Goal: Transaction & Acquisition: Download file/media

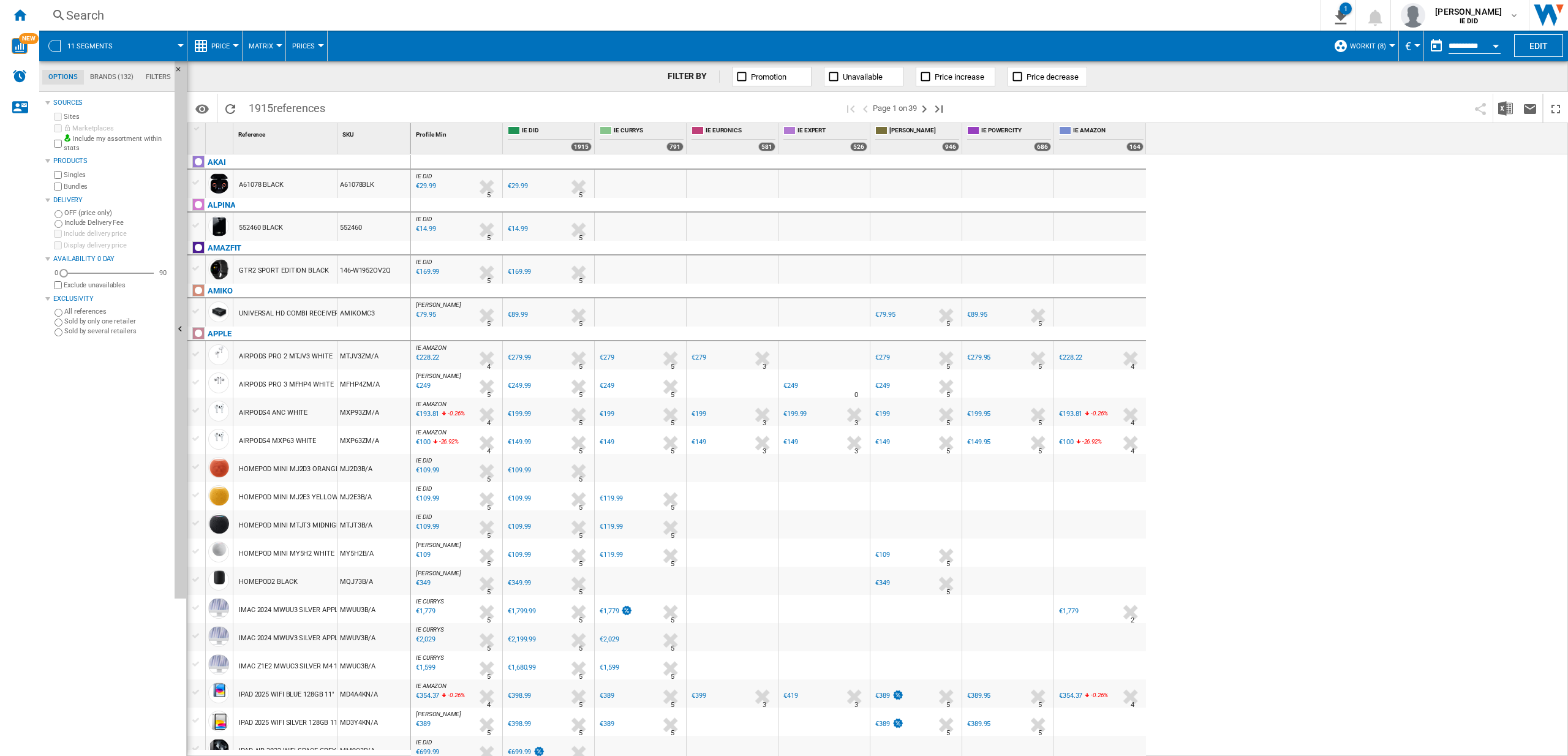
scroll to position [2, 0]
click at [20, 15] on ng-md-icon "Home" at bounding box center [20, 14] width 15 height 15
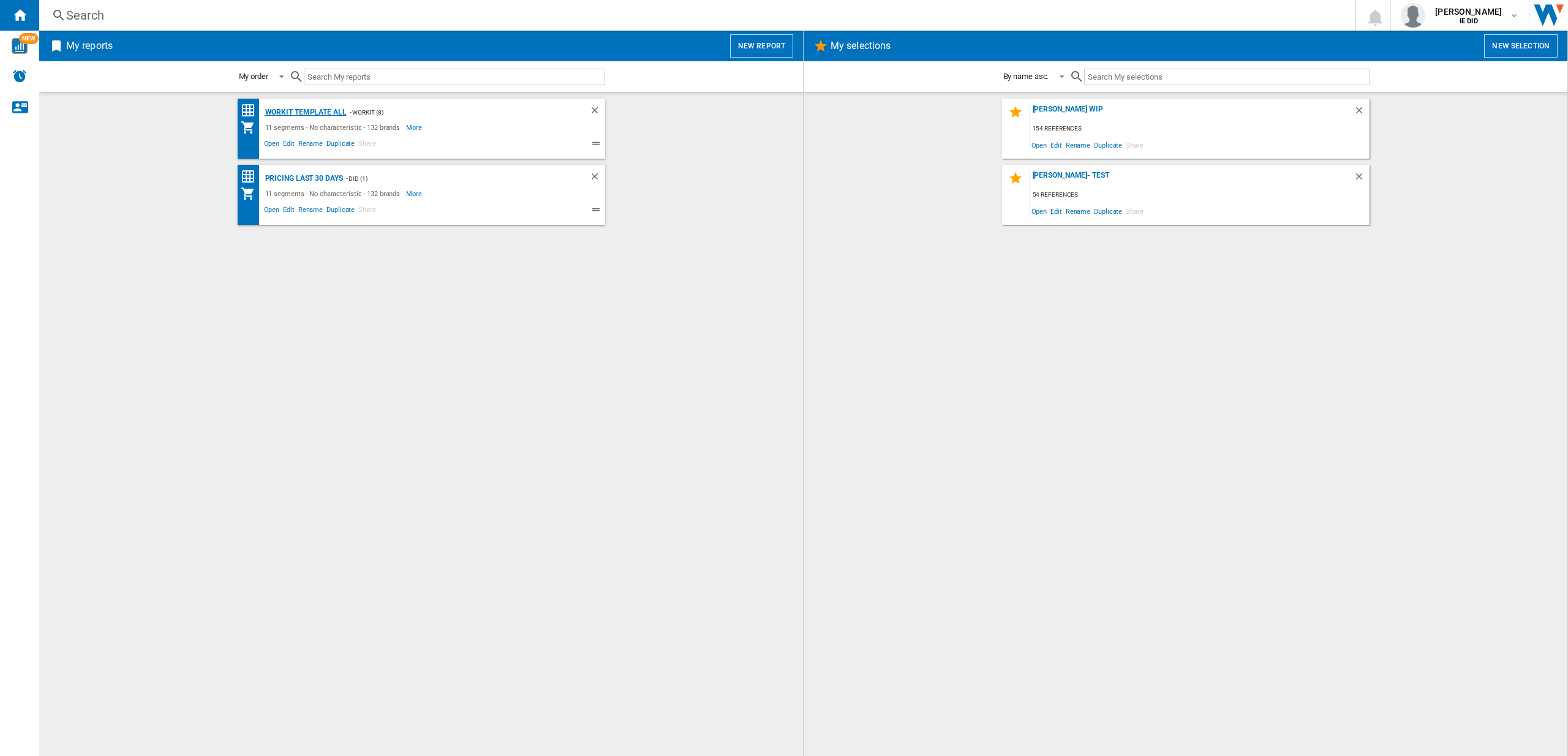
click at [303, 110] on div "Workit Template All" at bounding box center [304, 112] width 84 height 15
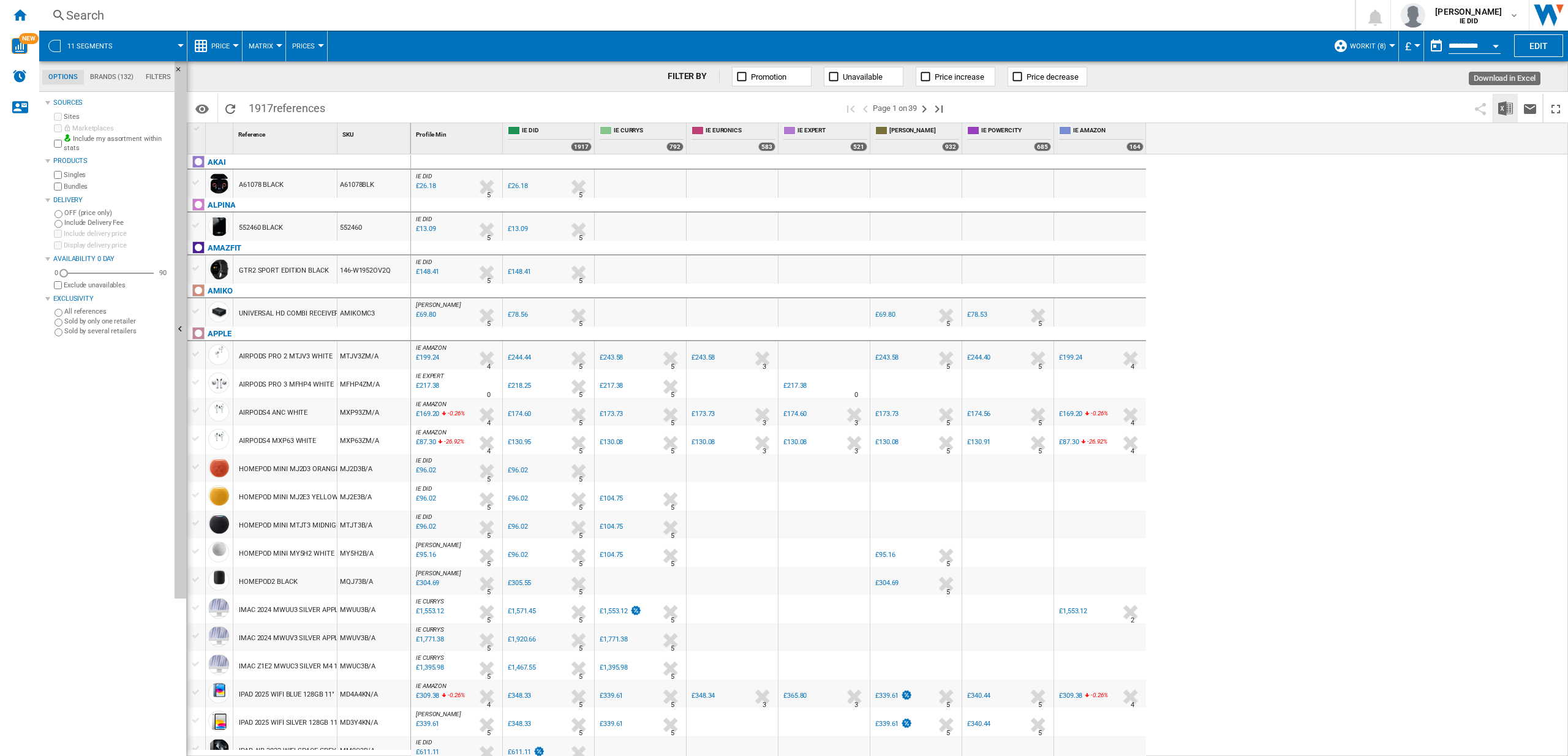
click at [1504, 109] on img "Download in Excel" at bounding box center [1506, 108] width 15 height 15
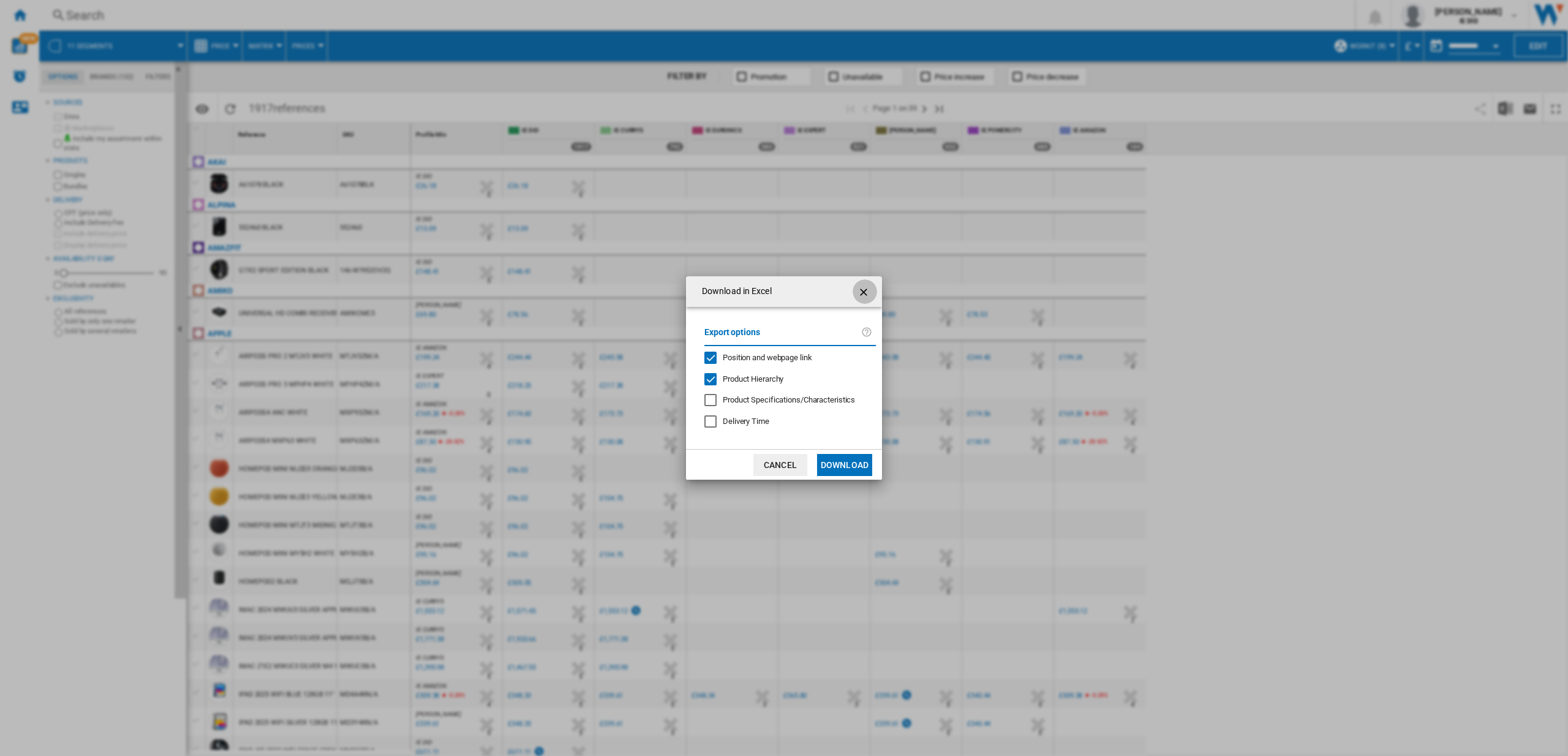
drag, startPoint x: 866, startPoint y: 292, endPoint x: 1025, endPoint y: 136, distance: 222.7
click at [866, 292] on ng-md-icon "getI18NText('BUTTONS.CLOSE_DIALOG')" at bounding box center [865, 292] width 15 height 15
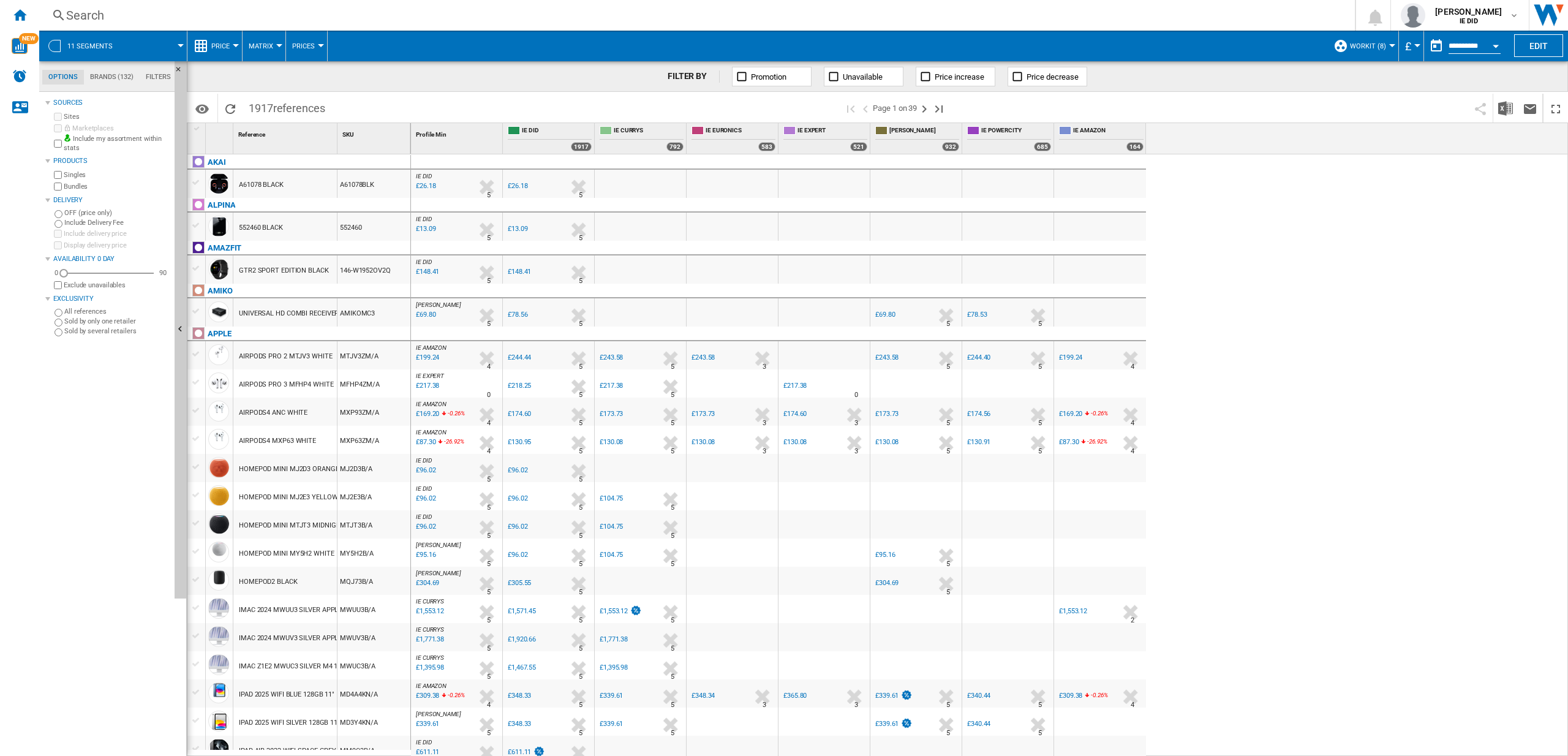
click at [1414, 44] on div "Currency" at bounding box center [1417, 46] width 6 height 3
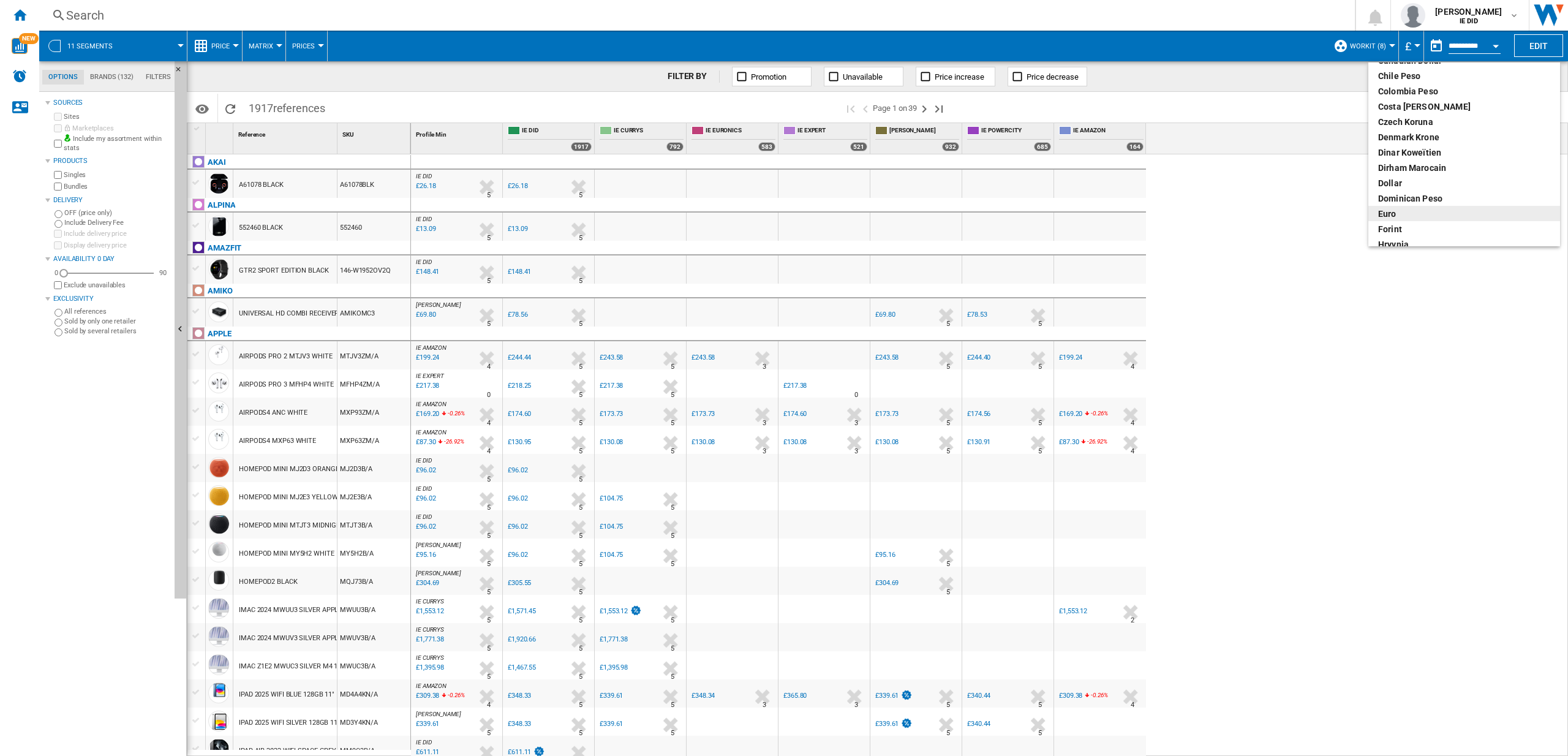
scroll to position [92, 0]
click at [1395, 215] on div "euro" at bounding box center [1464, 214] width 172 height 13
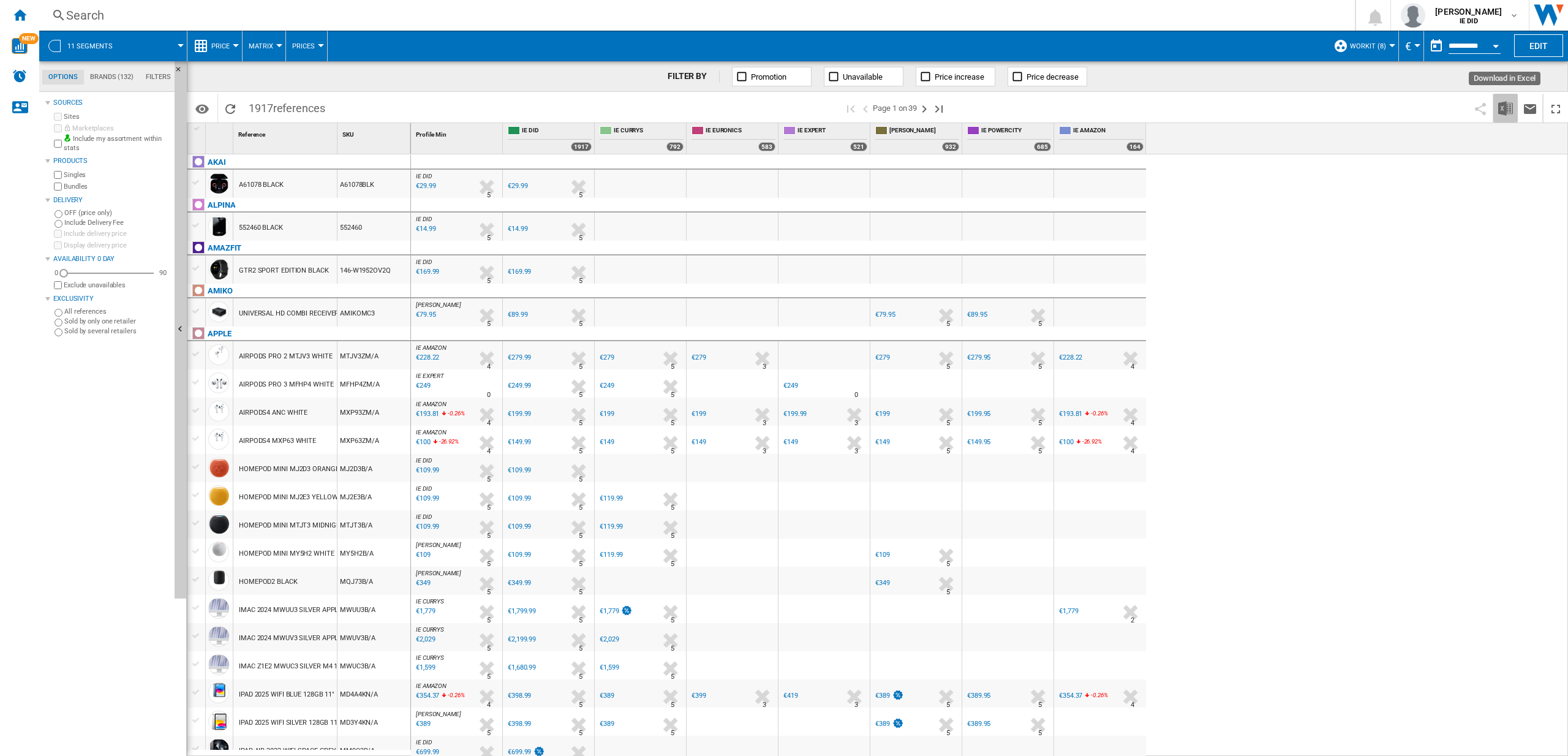
click at [1510, 110] on img "Download in Excel" at bounding box center [1506, 108] width 15 height 15
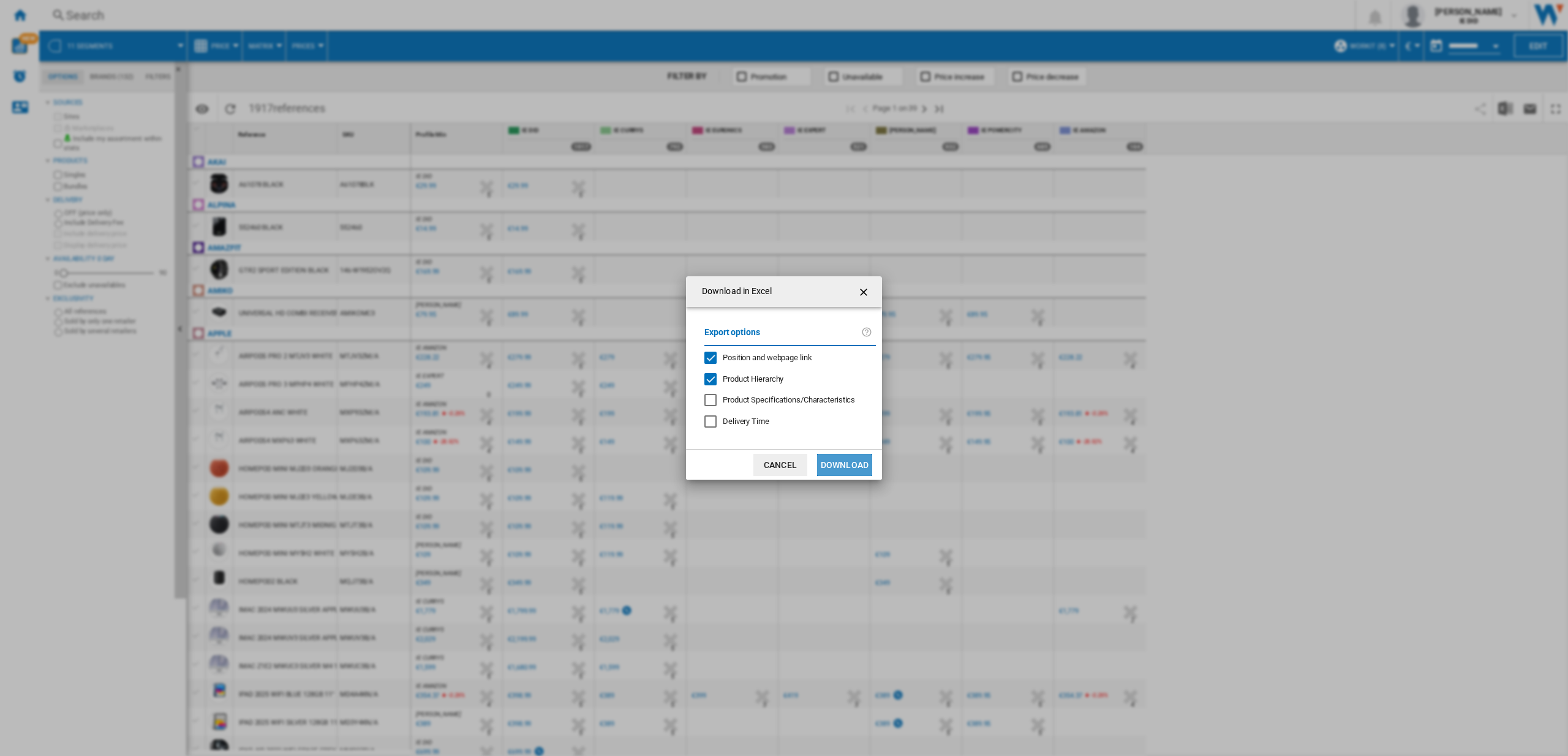
click at [839, 467] on button "Download" at bounding box center [845, 465] width 55 height 22
